Goal: Answer question/provide support: Share knowledge or assist other users

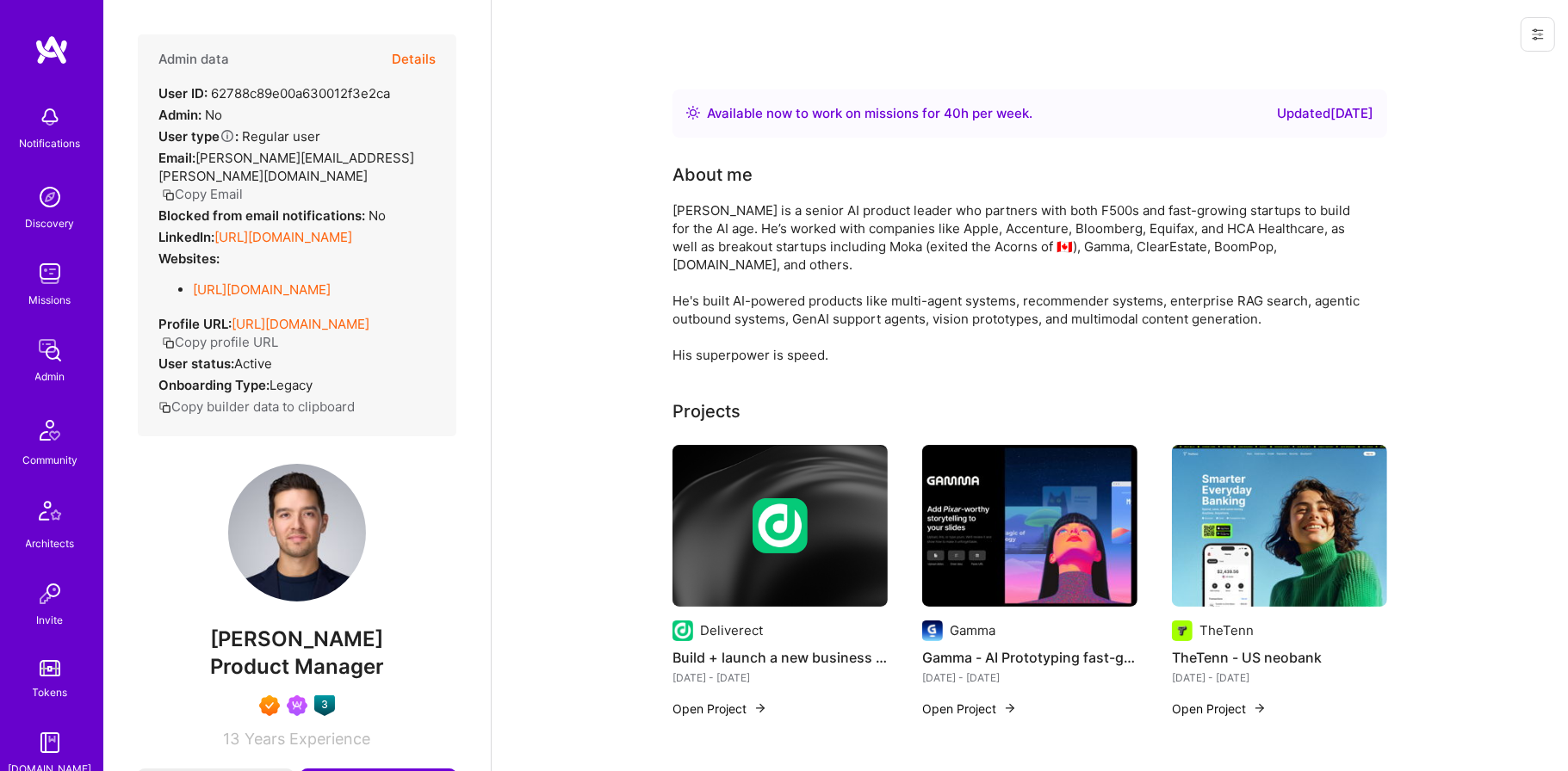
click at [53, 355] on img at bounding box center [50, 350] width 34 height 34
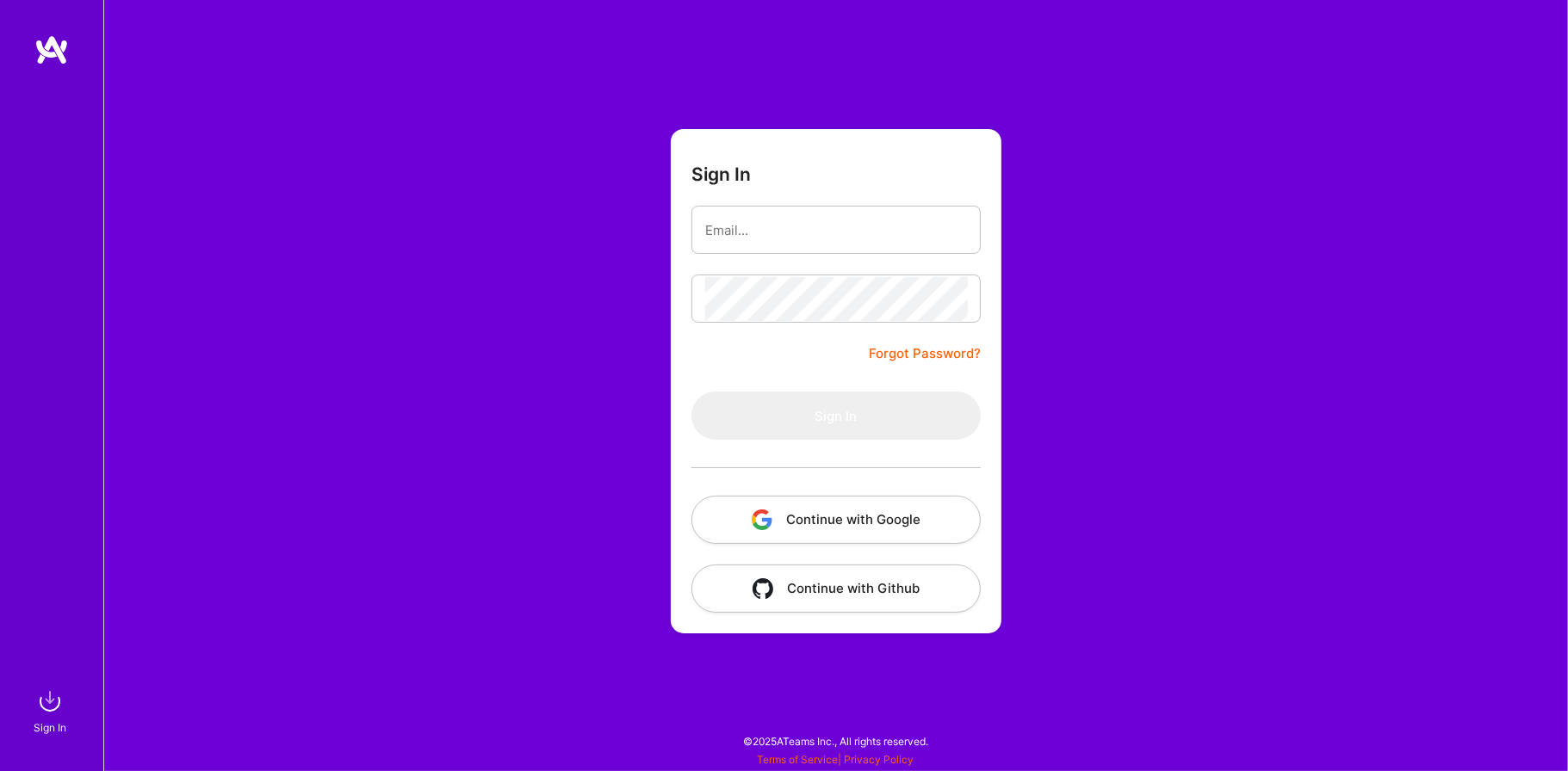
click at [875, 505] on button "Continue with Google" at bounding box center [836, 520] width 289 height 48
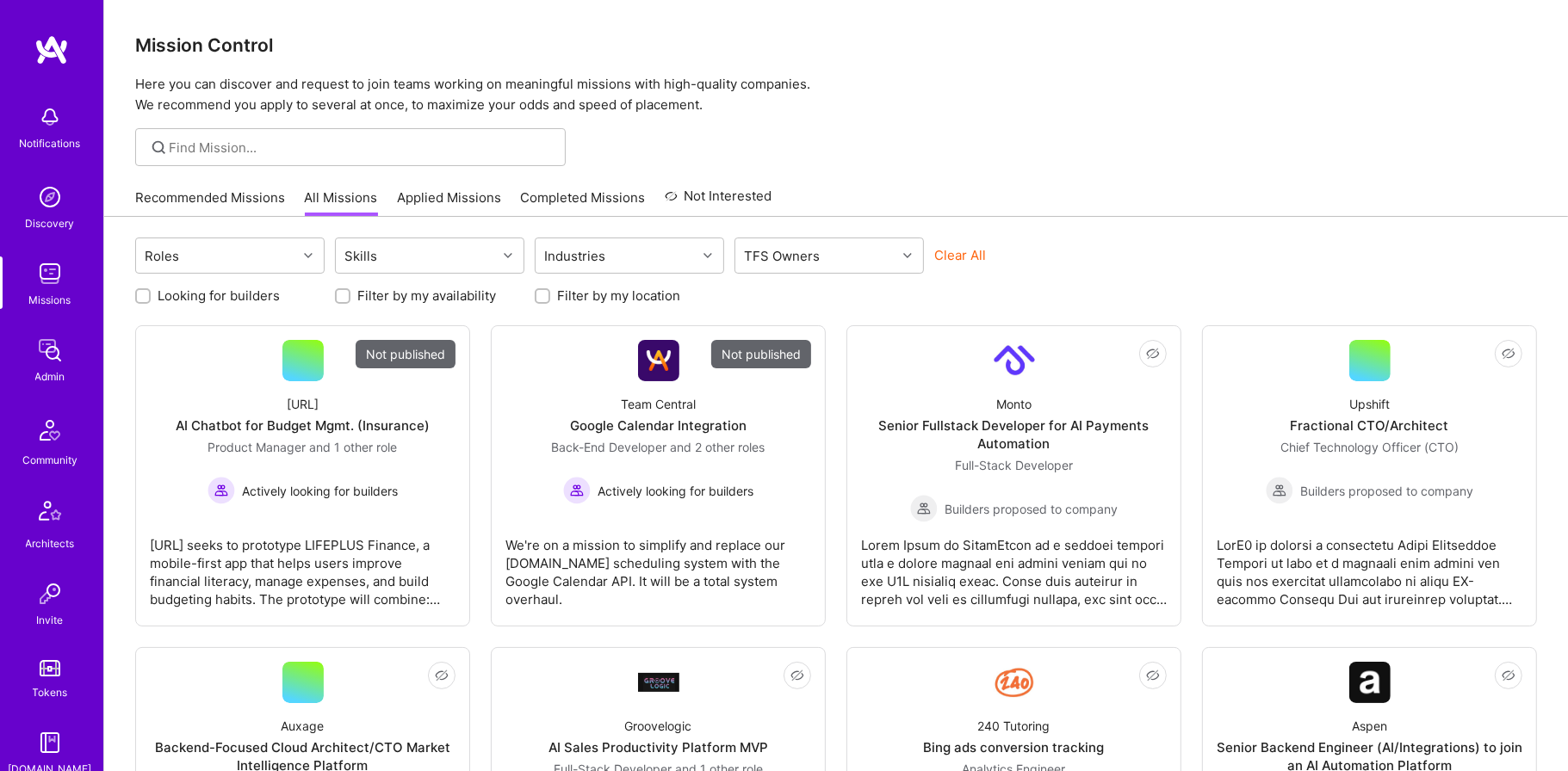
click at [53, 361] on img at bounding box center [50, 350] width 34 height 34
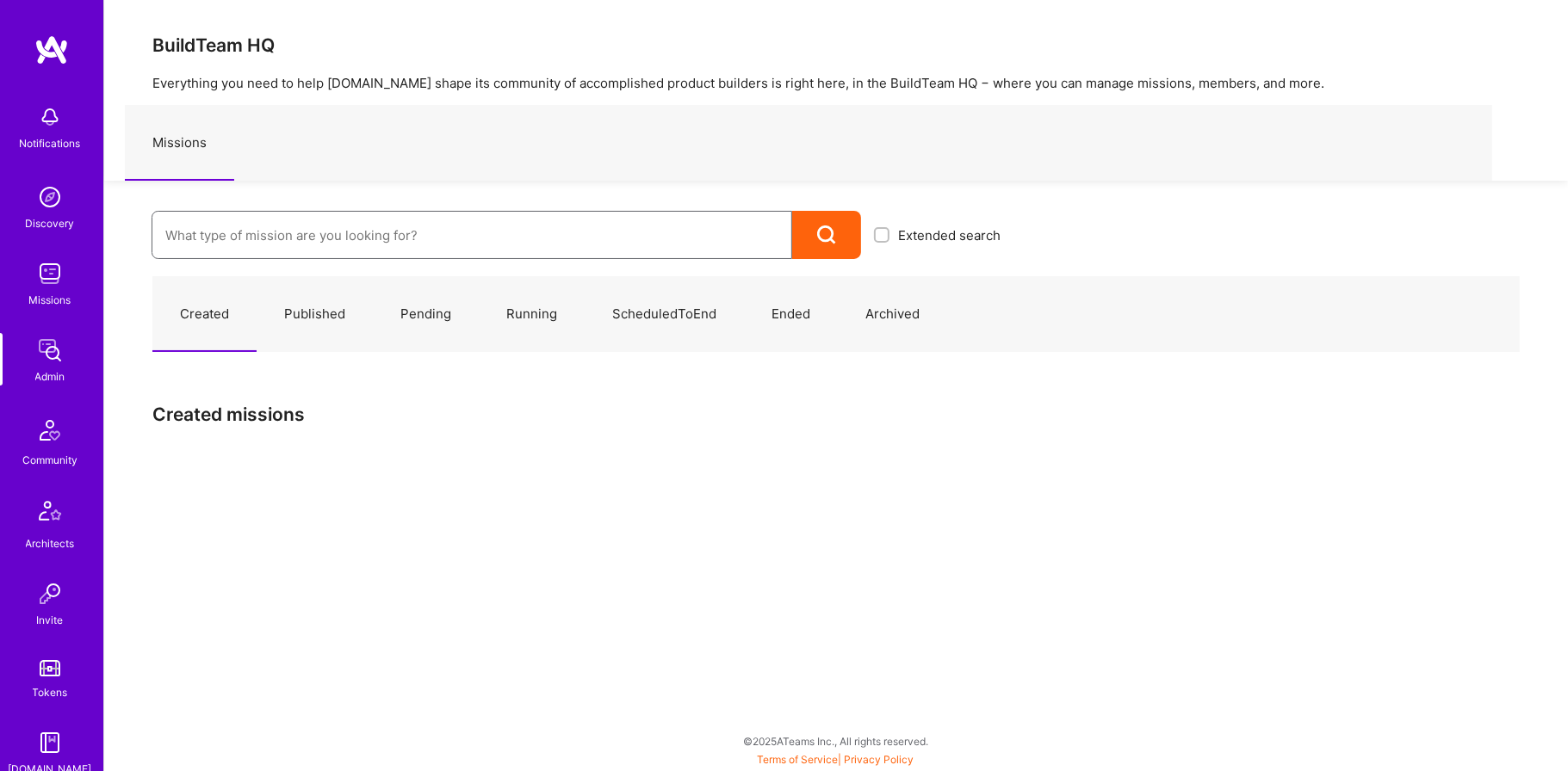
click at [496, 244] on input at bounding box center [472, 235] width 613 height 44
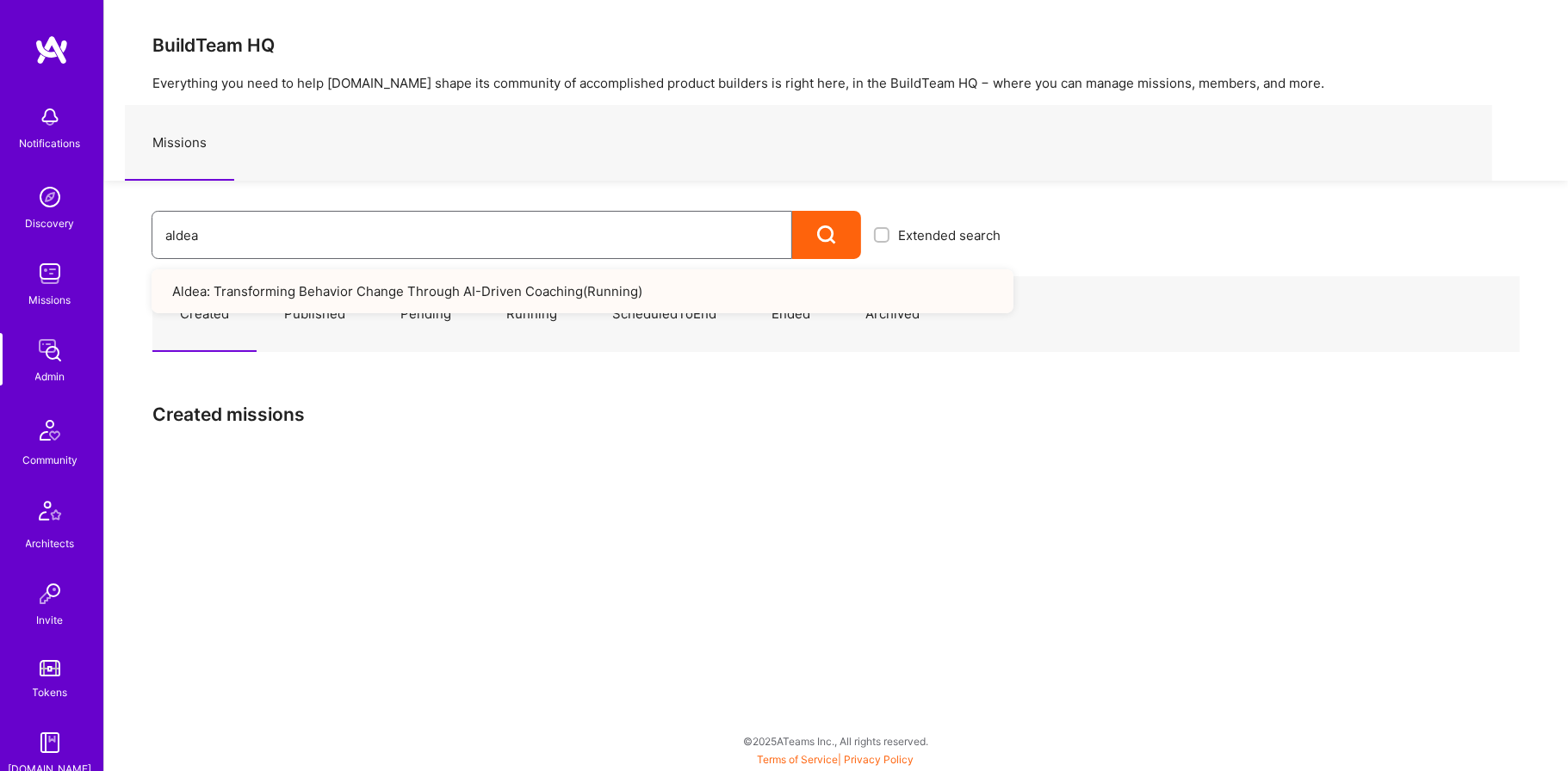
type input "aldea"
click at [329, 294] on link "Aldea: Transforming Behavior Change Through AI-Driven Coaching ( Running )" at bounding box center [582, 291] width 862 height 44
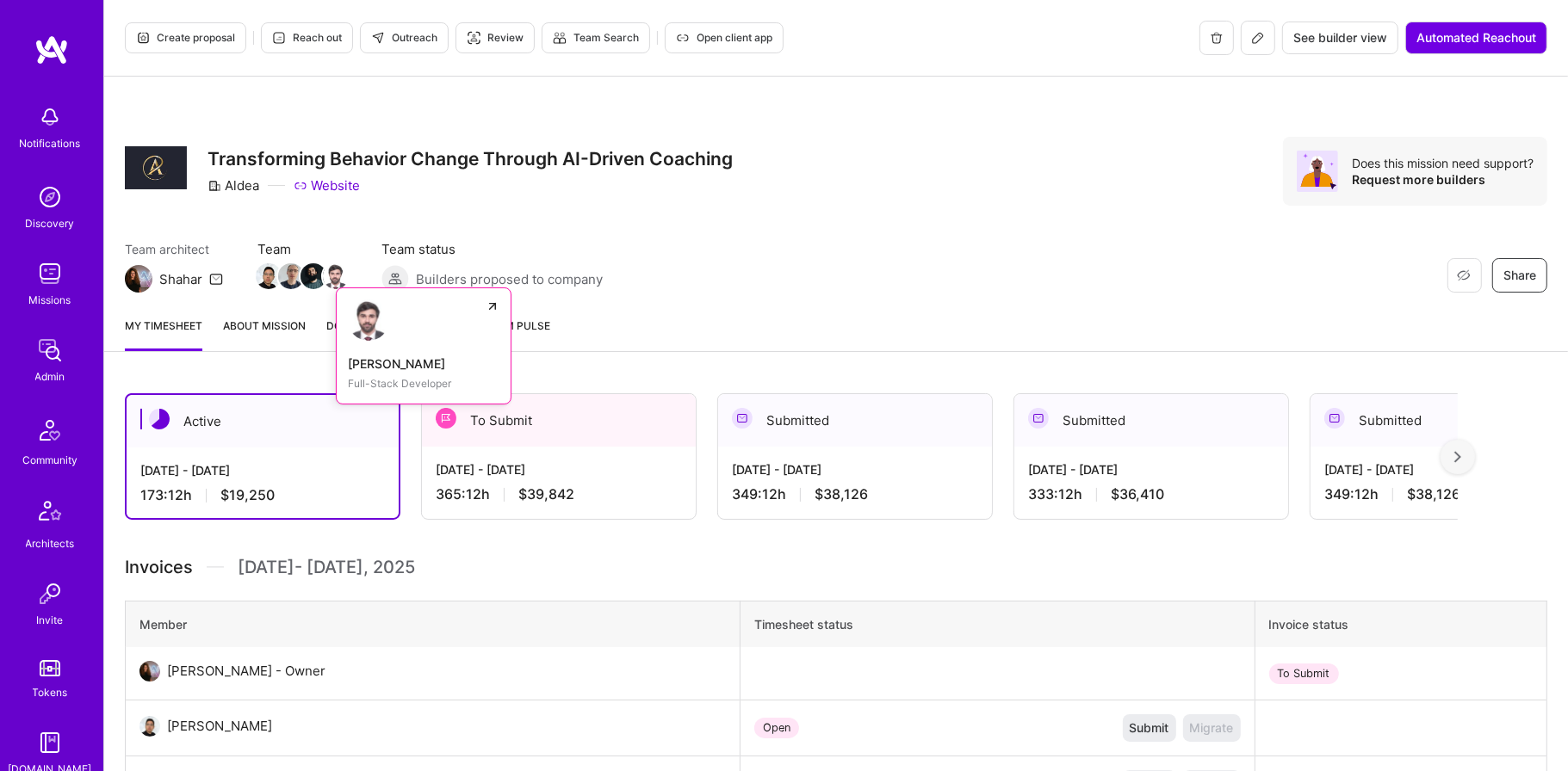
click at [338, 273] on img at bounding box center [336, 276] width 26 height 26
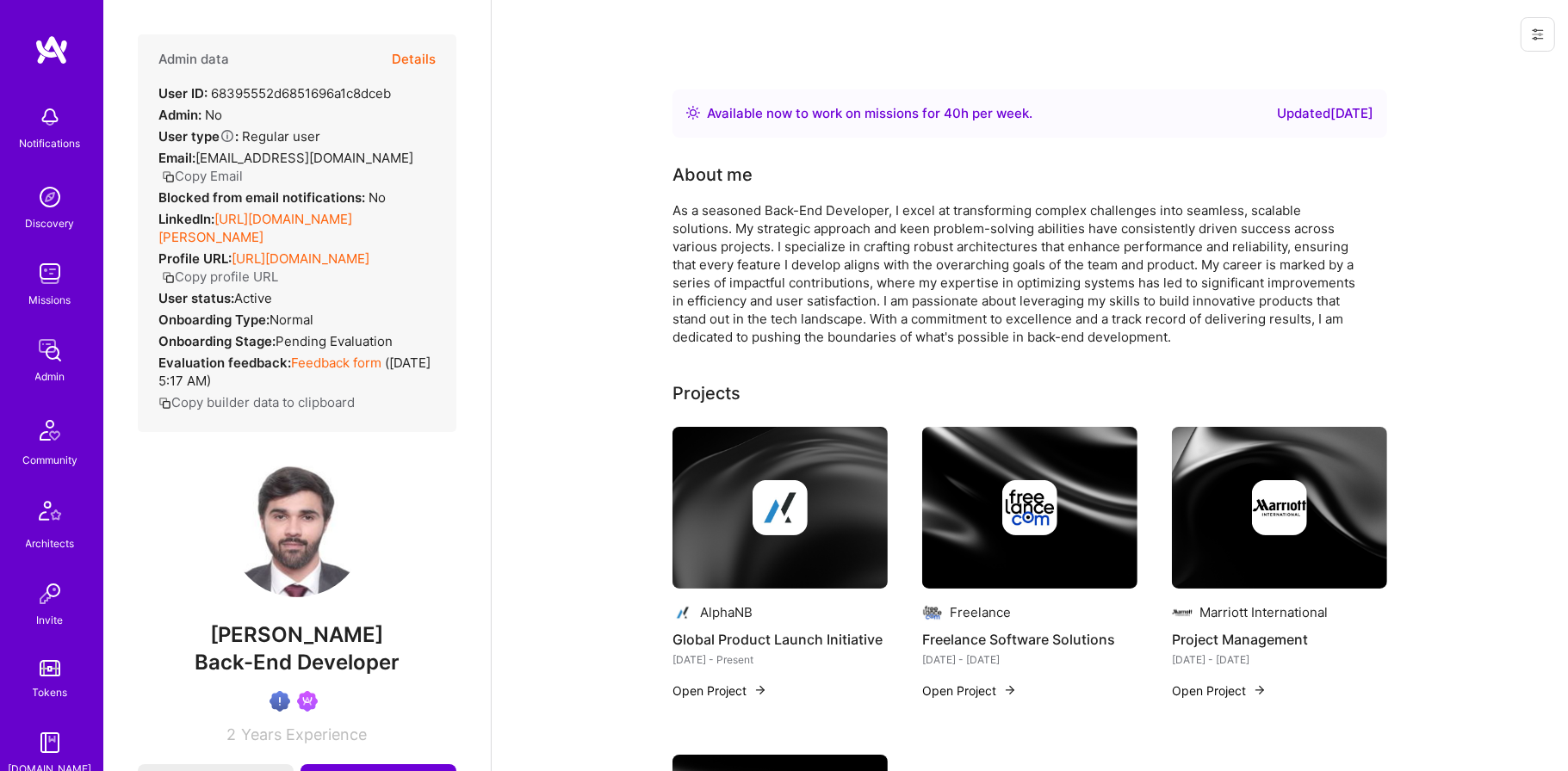
click at [426, 53] on button "Details" at bounding box center [413, 60] width 44 height 50
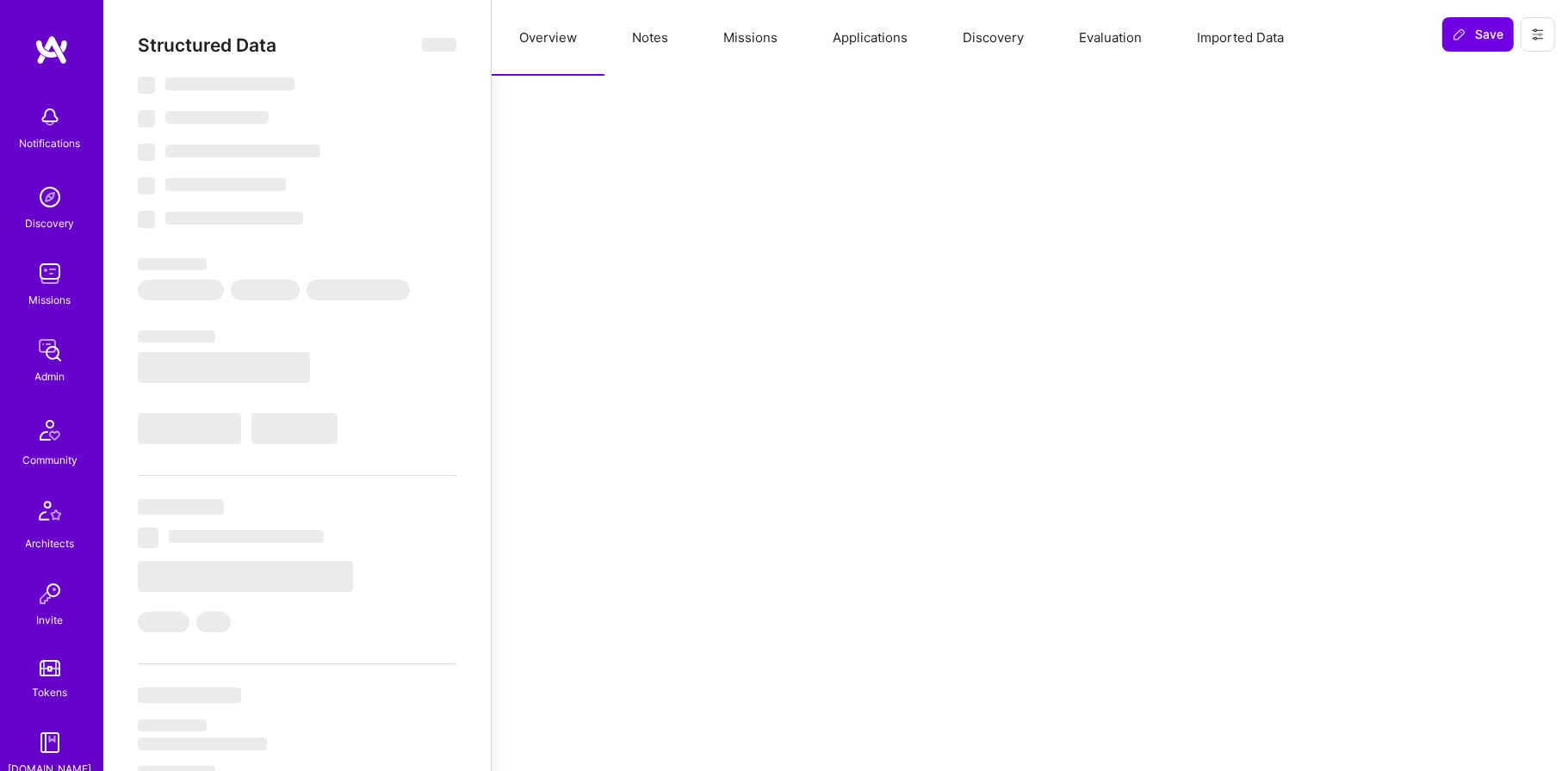
select select "Right Now"
select select "Verified"
select select "US"
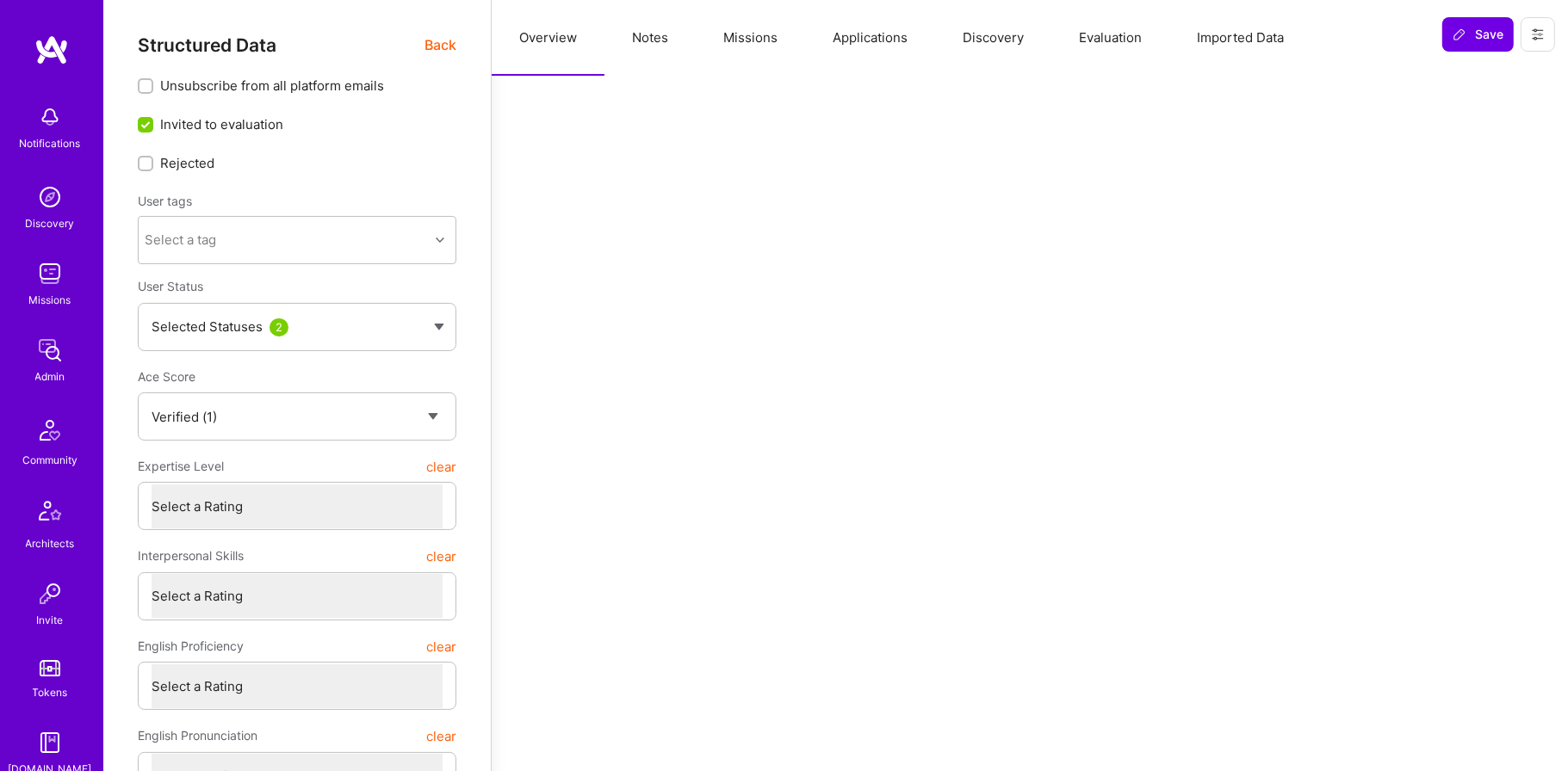
click at [422, 41] on div "Structured Data Back" at bounding box center [297, 45] width 318 height 22
click at [431, 49] on span "Back" at bounding box center [440, 45] width 32 height 22
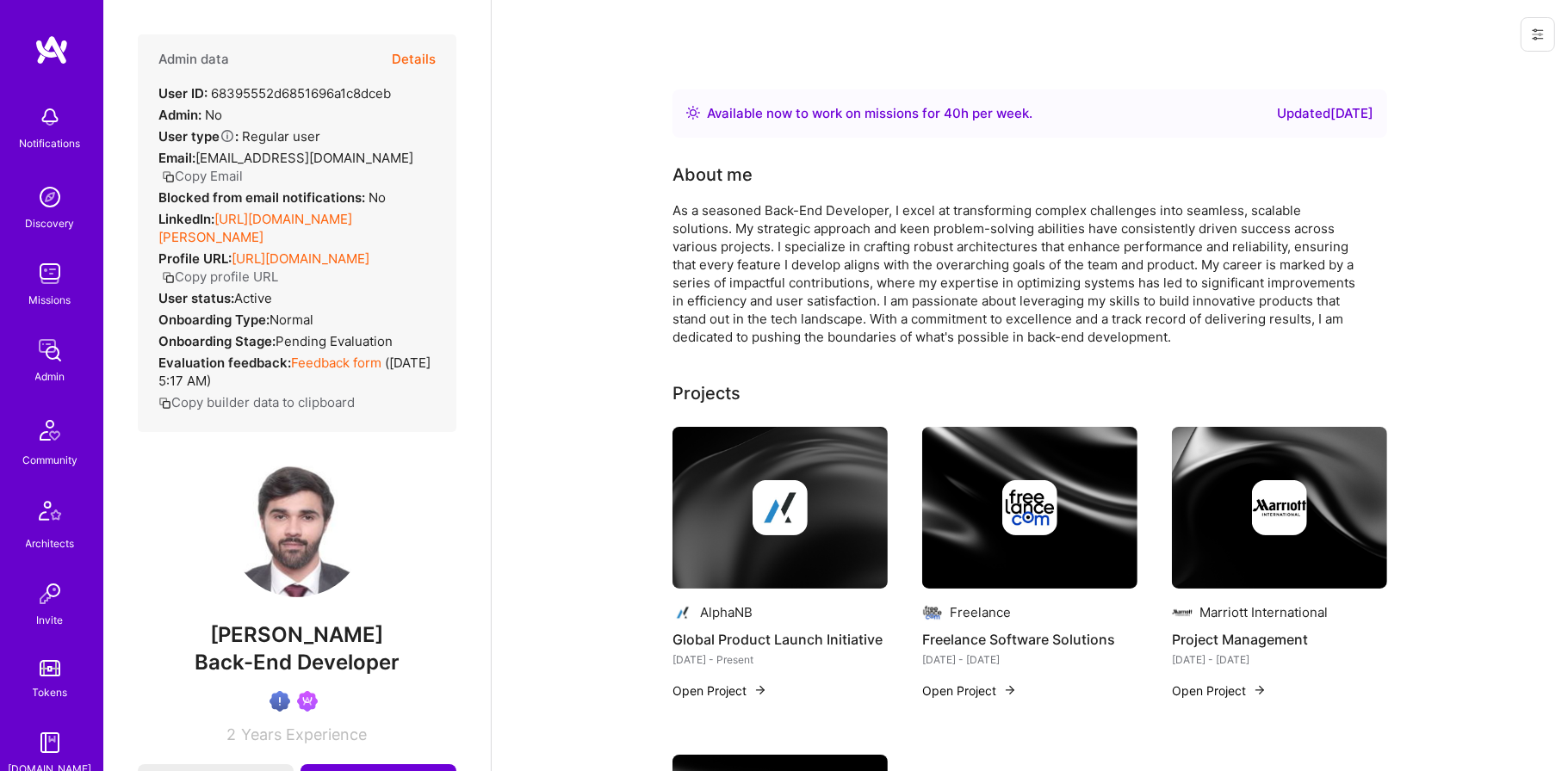
click at [214, 211] on strong "LinkedIn:" at bounding box center [186, 219] width 56 height 16
click at [229, 211] on link "[URL][DOMAIN_NAME][PERSON_NAME]" at bounding box center [255, 229] width 194 height 34
click at [438, 58] on div "Admin data Details User ID: 68395552d6851696a1c8dceb Admin: No User type Regula…" at bounding box center [297, 233] width 318 height 398
click at [405, 60] on button "Details" at bounding box center [413, 60] width 44 height 50
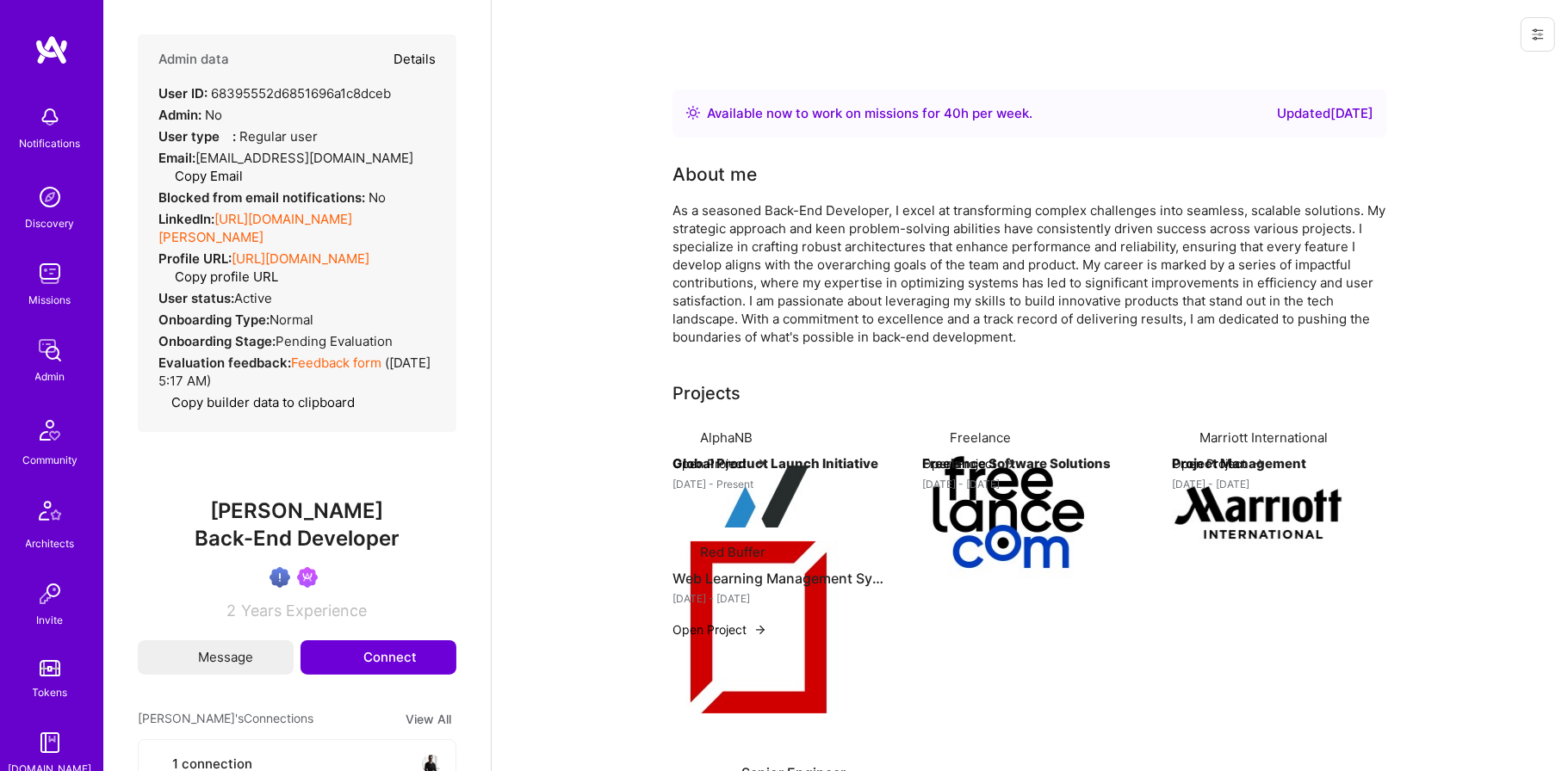
type textarea "x"
select select "Verified"
select select "US"
select select "Right Now"
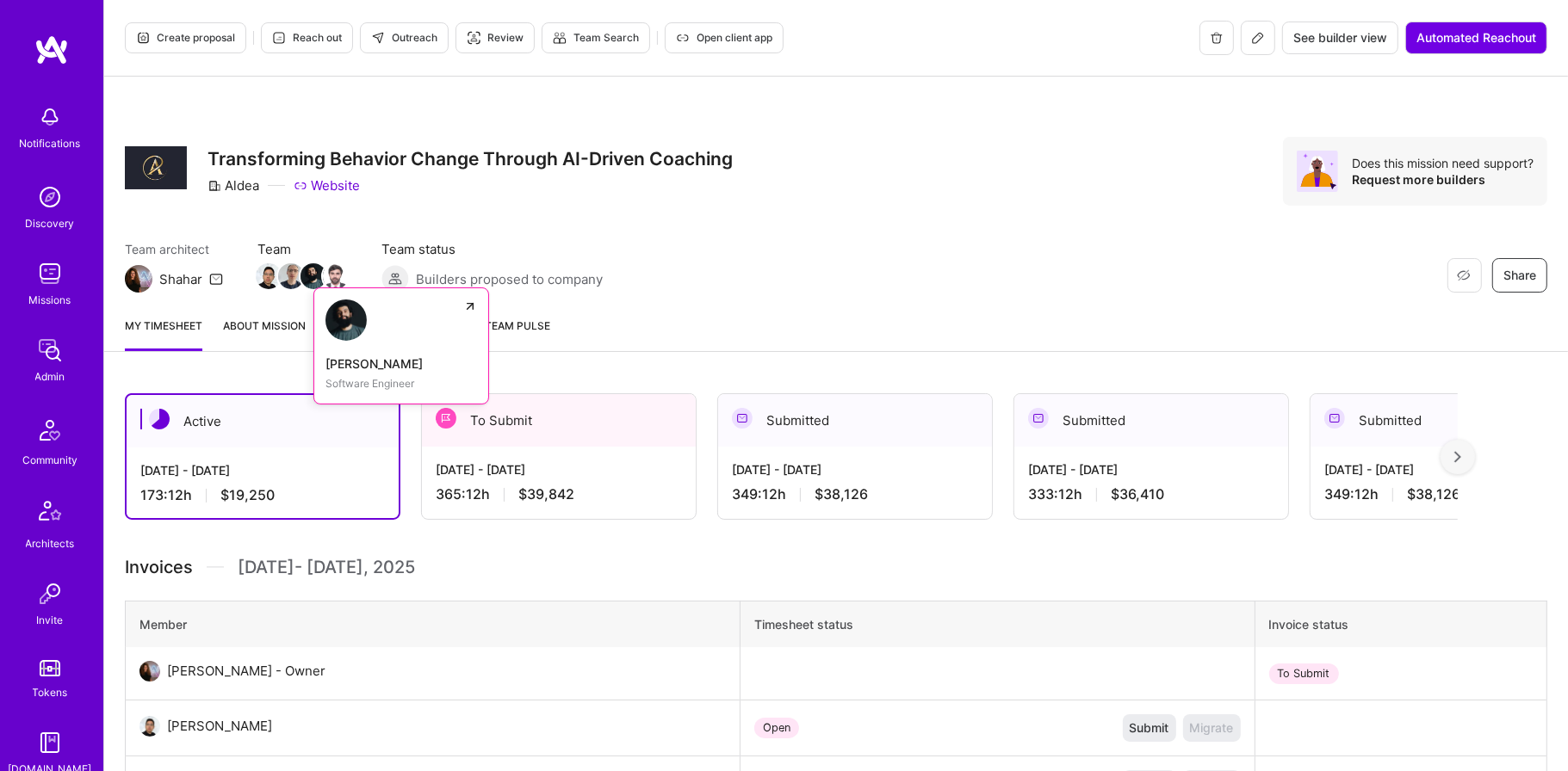
click at [311, 285] on img at bounding box center [313, 276] width 26 height 26
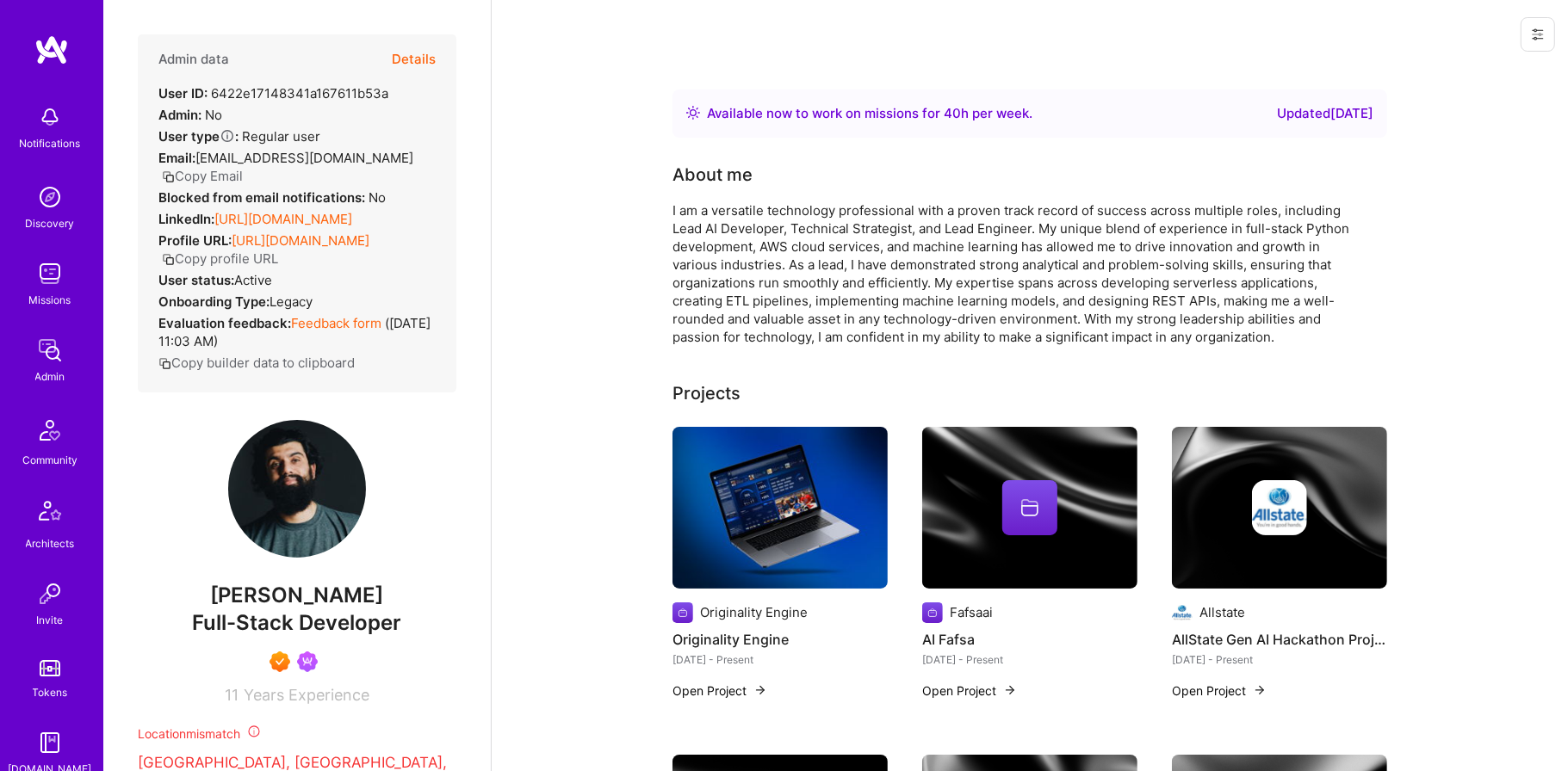
click at [352, 214] on link "[URL][DOMAIN_NAME]" at bounding box center [284, 219] width 138 height 16
